Goal: Task Accomplishment & Management: Use online tool/utility

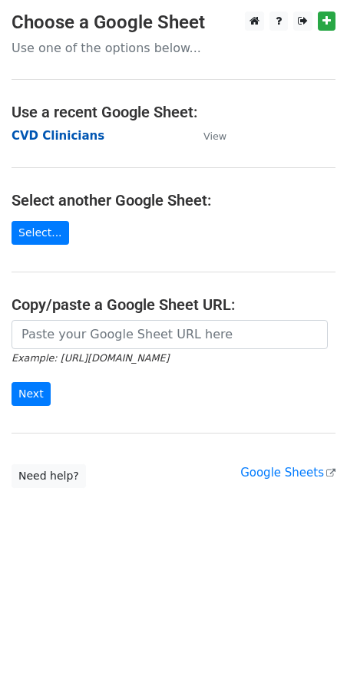
click at [67, 139] on strong "CVD Clinicians" at bounding box center [58, 136] width 93 height 14
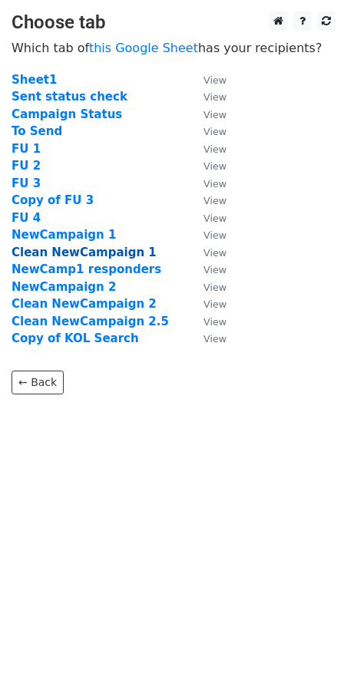
click at [100, 250] on strong "Clean NewCampaign 1" at bounding box center [84, 253] width 145 height 14
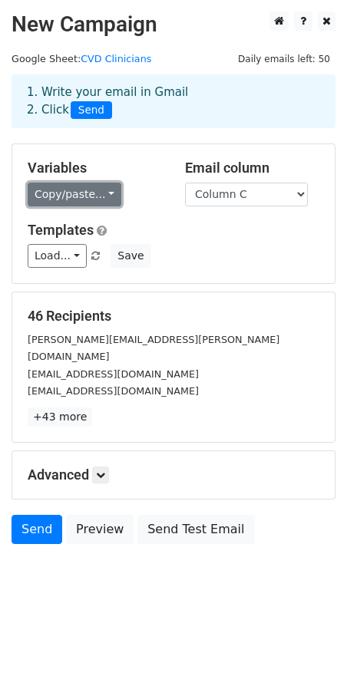
click at [107, 196] on link "Copy/paste..." at bounding box center [75, 195] width 94 height 24
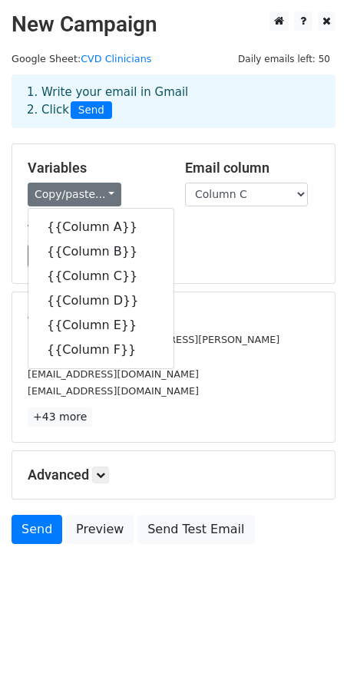
click at [149, 184] on div "Copy/paste... {{Column A}} {{Column B}} {{Column C}} {{Column D}} {{Column E}} …" at bounding box center [95, 195] width 134 height 24
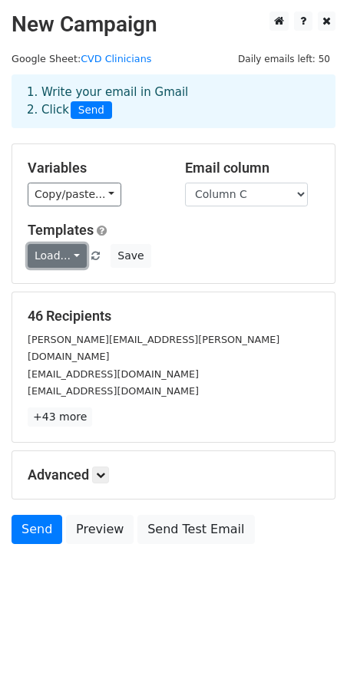
click at [74, 253] on link "Load..." at bounding box center [57, 256] width 59 height 24
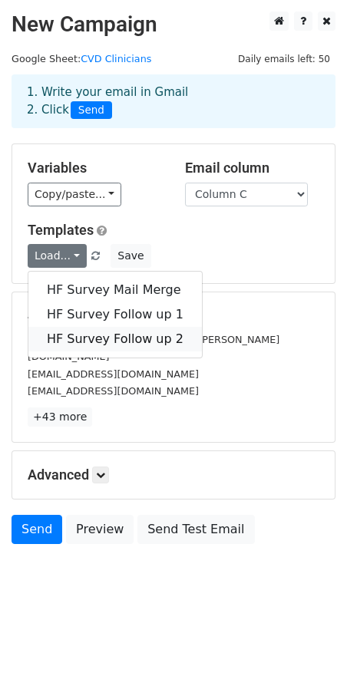
click at [103, 341] on link "HF Survey Follow up 2" at bounding box center [114, 339] width 173 height 25
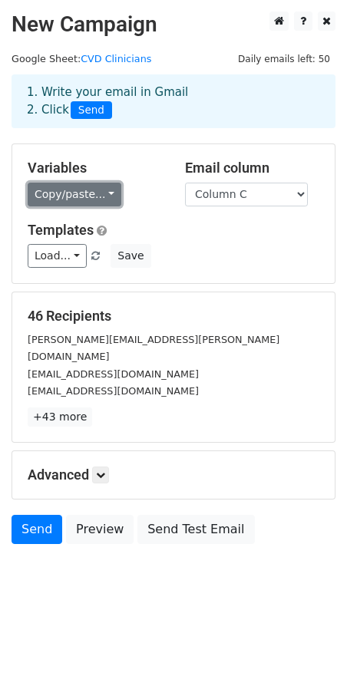
click at [100, 201] on link "Copy/paste..." at bounding box center [75, 195] width 94 height 24
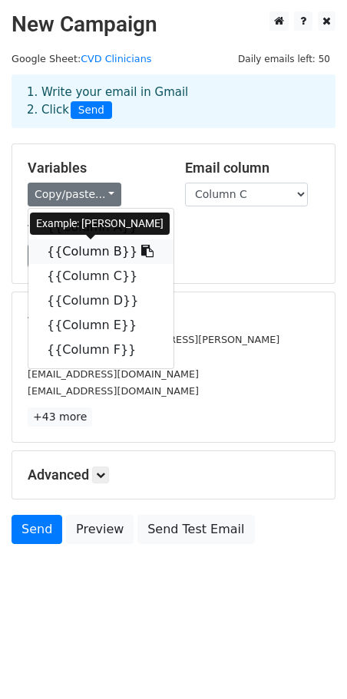
click at [101, 253] on link "{{Column B}}" at bounding box center [100, 252] width 145 height 25
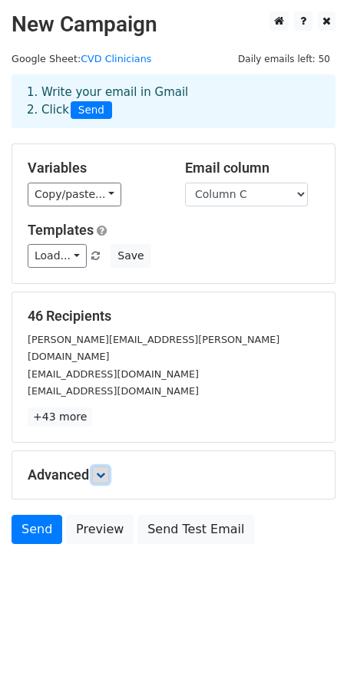
click at [100, 471] on icon at bounding box center [100, 475] width 9 height 9
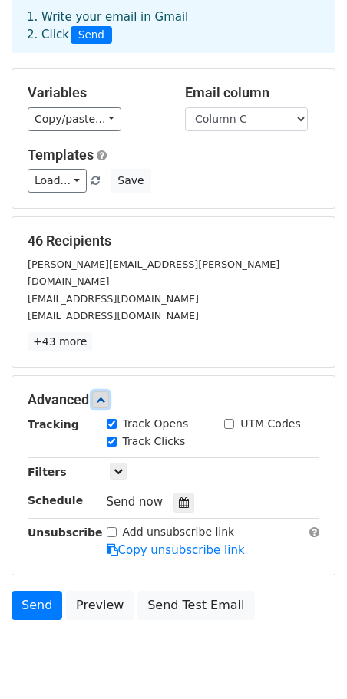
scroll to position [81, 0]
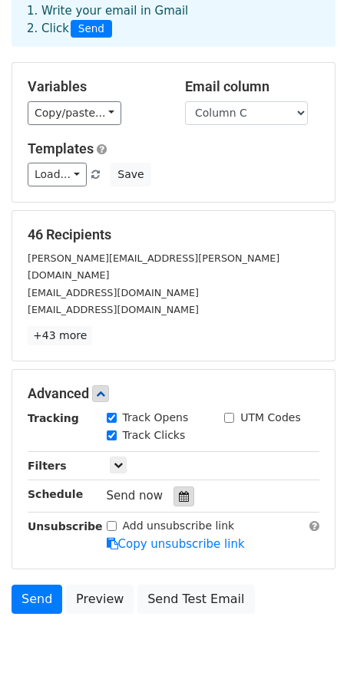
click at [183, 487] on div at bounding box center [183, 497] width 21 height 20
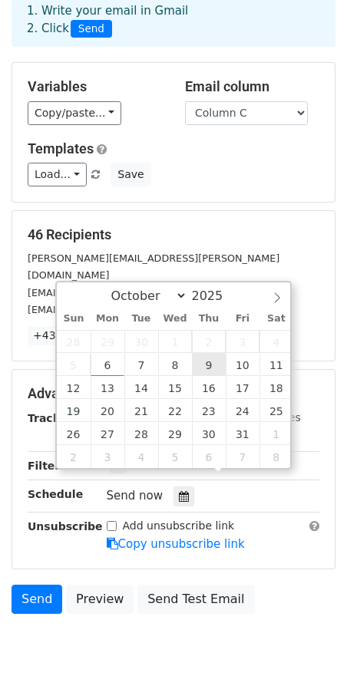
type input "2025-10-09 12:00"
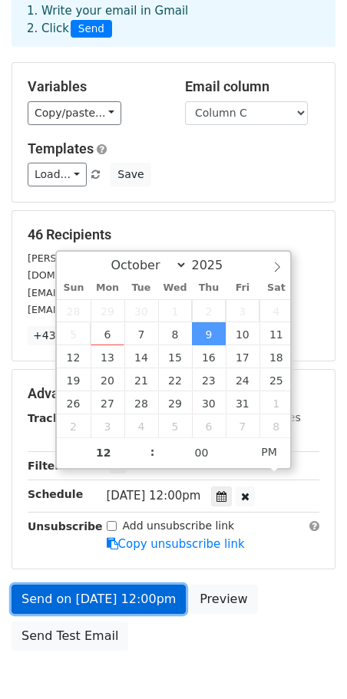
click at [84, 585] on link "Send on Oct 9 at 12:00pm" at bounding box center [99, 599] width 174 height 29
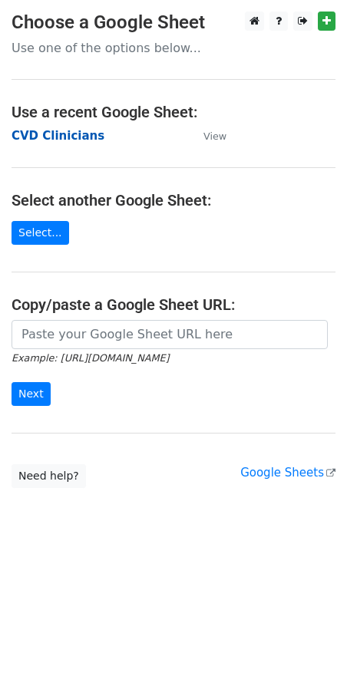
click at [79, 134] on strong "CVD Clinicians" at bounding box center [58, 136] width 93 height 14
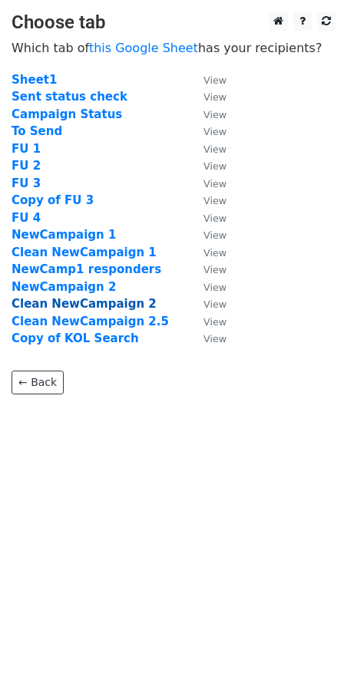
click at [112, 308] on strong "Clean NewCampaign 2" at bounding box center [84, 304] width 145 height 14
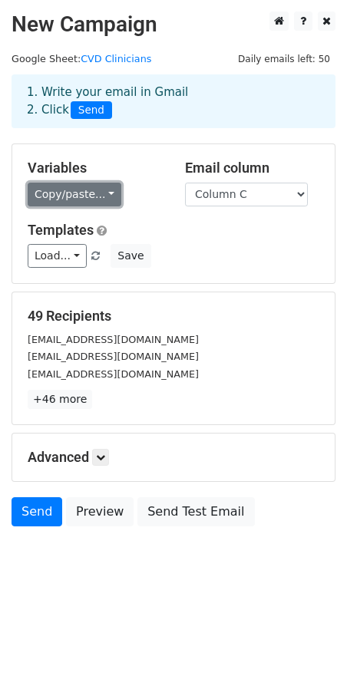
click at [97, 183] on link "Copy/paste..." at bounding box center [75, 195] width 94 height 24
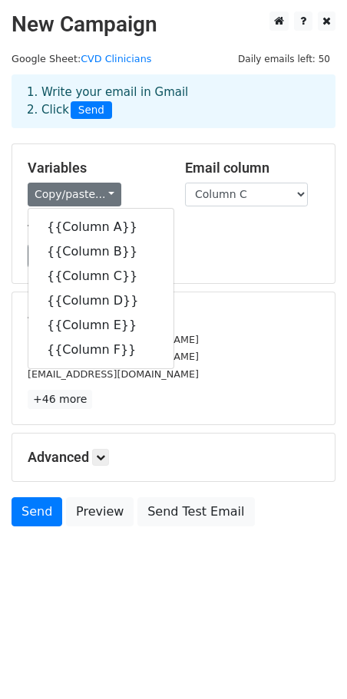
click at [214, 223] on h5 "Templates" at bounding box center [174, 230] width 292 height 17
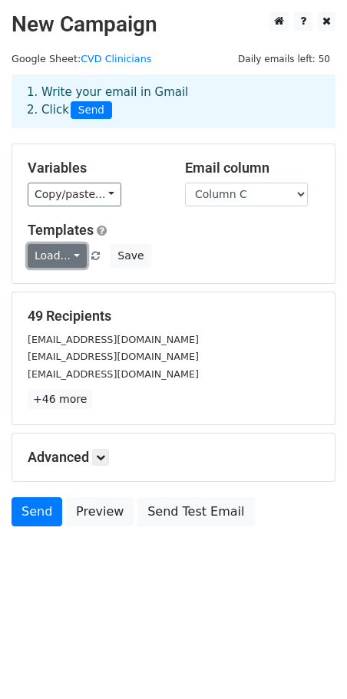
click at [74, 258] on link "Load..." at bounding box center [57, 256] width 59 height 24
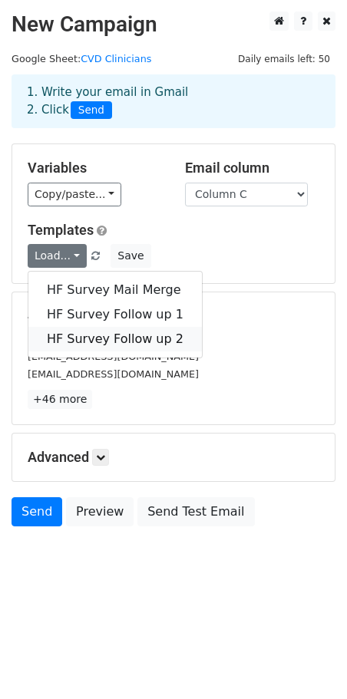
click at [94, 336] on link "HF Survey Follow up 2" at bounding box center [114, 339] width 173 height 25
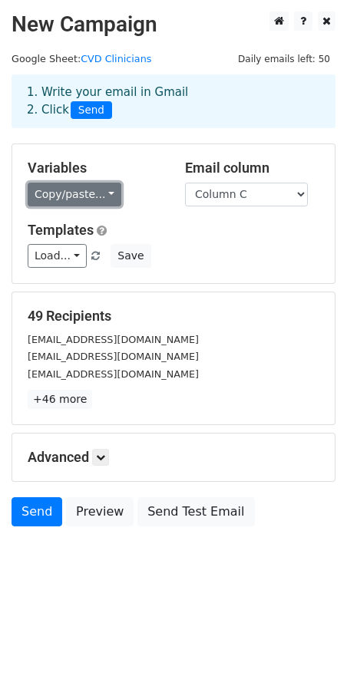
click at [108, 197] on link "Copy/paste..." at bounding box center [75, 195] width 94 height 24
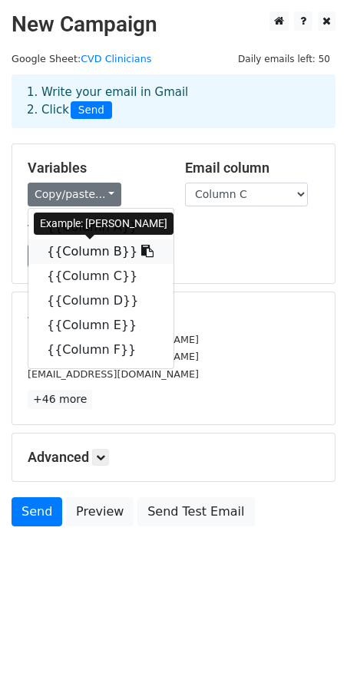
click at [102, 248] on link "{{Column B}}" at bounding box center [100, 252] width 145 height 25
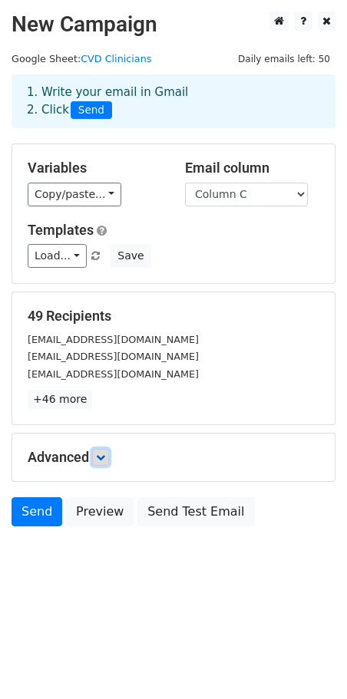
click at [94, 451] on link at bounding box center [100, 457] width 17 height 17
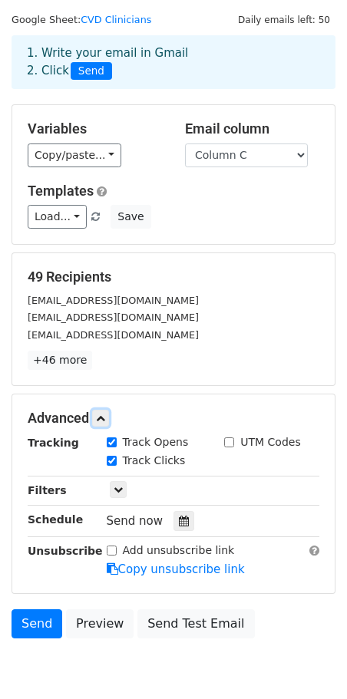
scroll to position [84, 0]
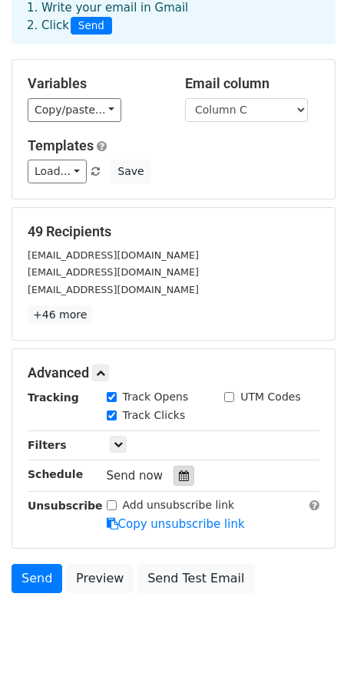
click at [179, 479] on icon at bounding box center [184, 476] width 10 height 11
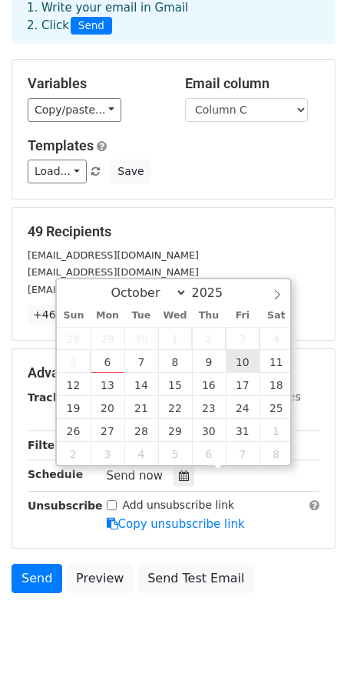
type input "2025-10-10 12:00"
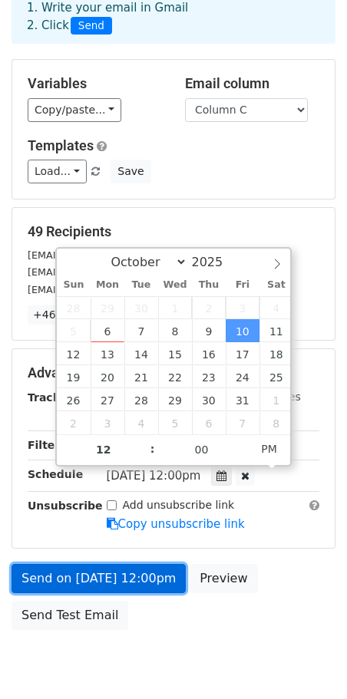
click at [150, 587] on link "Send on Oct 10 at 12:00pm" at bounding box center [99, 578] width 174 height 29
